Goal: Transaction & Acquisition: Purchase product/service

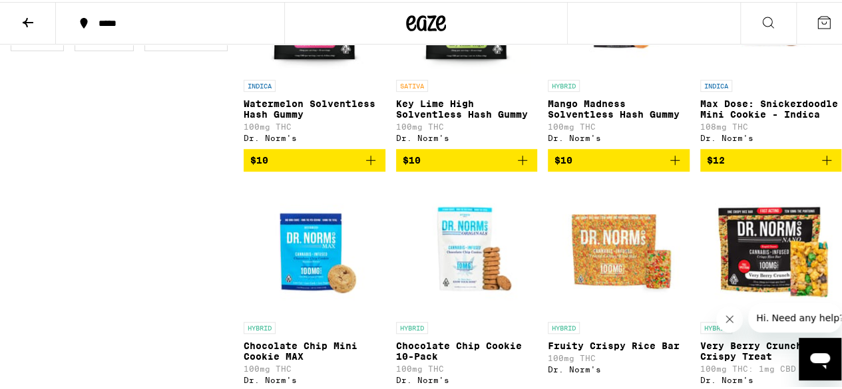
click at [729, 29] on div "*****" at bounding box center [426, 21] width 852 height 43
click at [744, 27] on button at bounding box center [768, 22] width 56 height 42
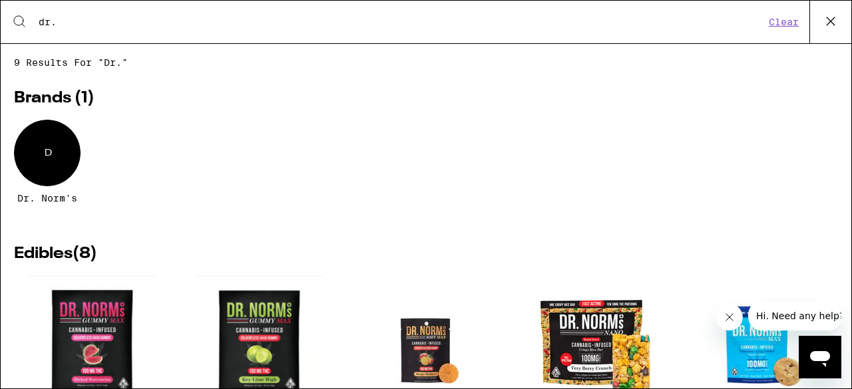
click at [307, 34] on div "Search for Products dr. Clear" at bounding box center [426, 22] width 851 height 43
click at [162, 27] on input "dr." at bounding box center [401, 22] width 727 height 12
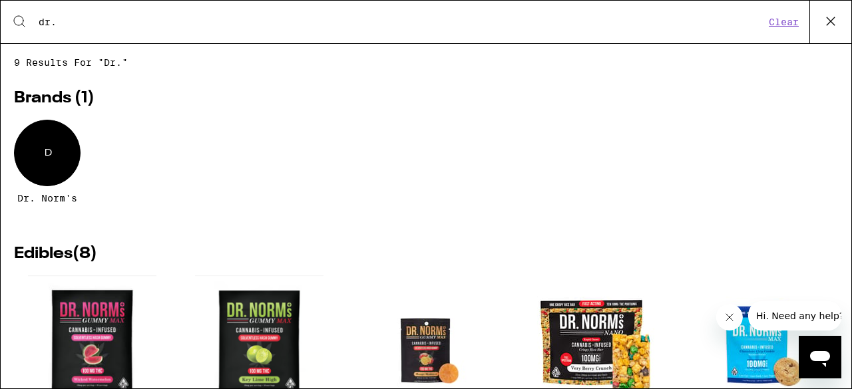
click at [162, 27] on input "dr." at bounding box center [401, 22] width 727 height 12
type input "d"
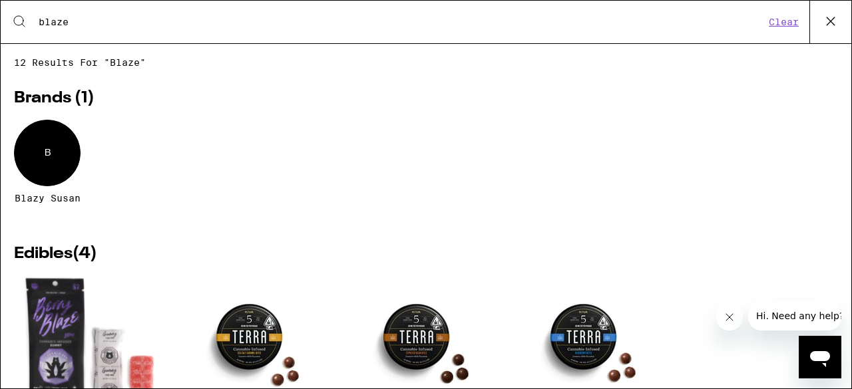
type input "blaze"
click at [53, 152] on div "B" at bounding box center [47, 153] width 67 height 67
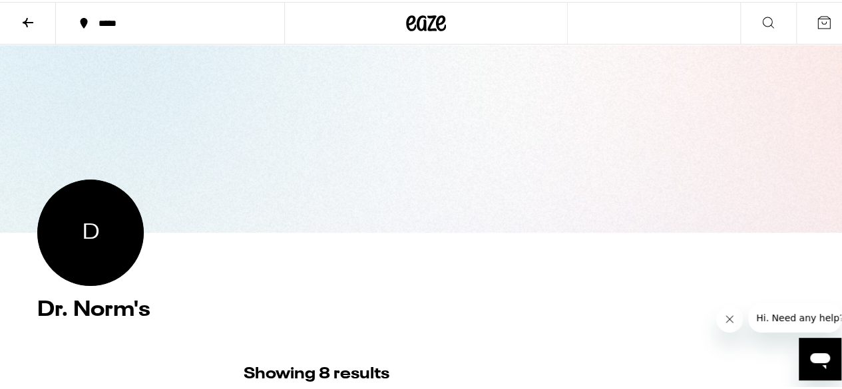
click at [16, 21] on button at bounding box center [28, 22] width 56 height 42
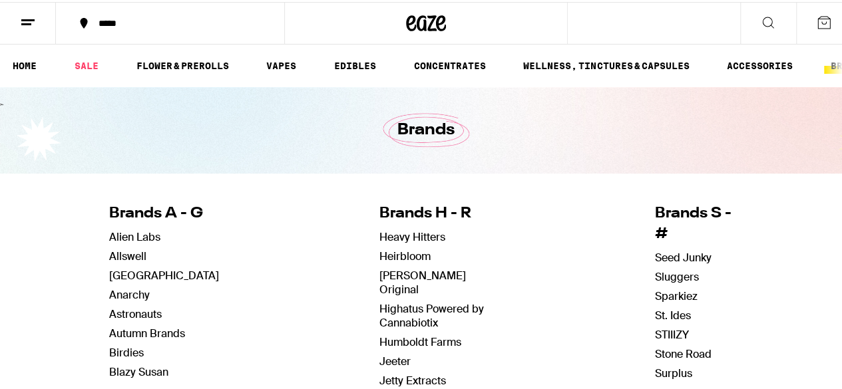
click at [29, 22] on line at bounding box center [26, 22] width 10 height 0
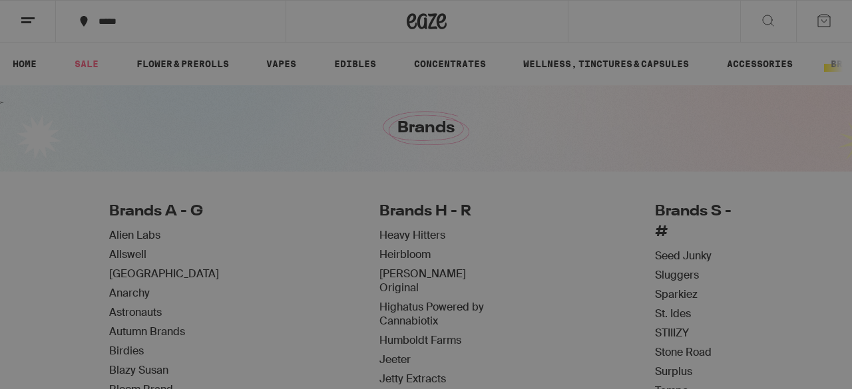
click at [99, 65] on div "Shop" at bounding box center [185, 65] width 234 height 16
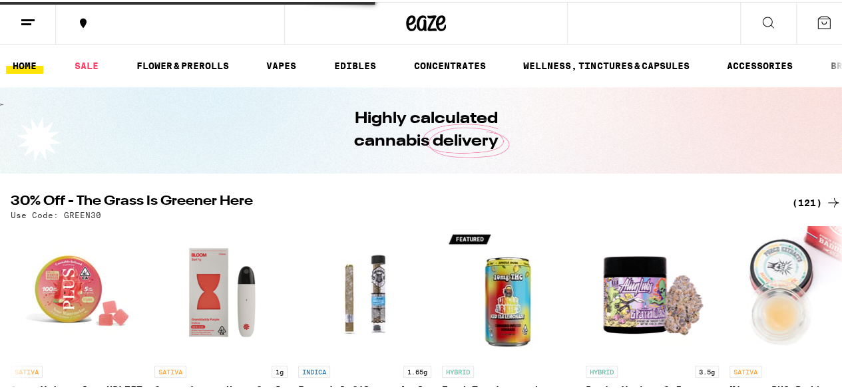
click at [36, 65] on link "HOME" at bounding box center [24, 64] width 37 height 16
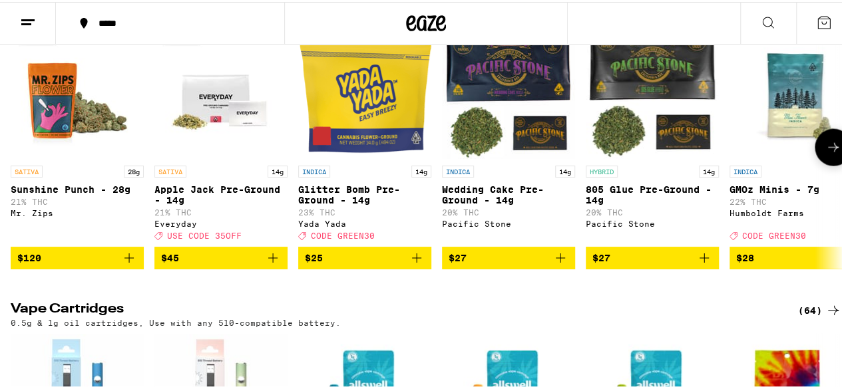
scroll to position [1438, 0]
